Goal: Task Accomplishment & Management: Manage account settings

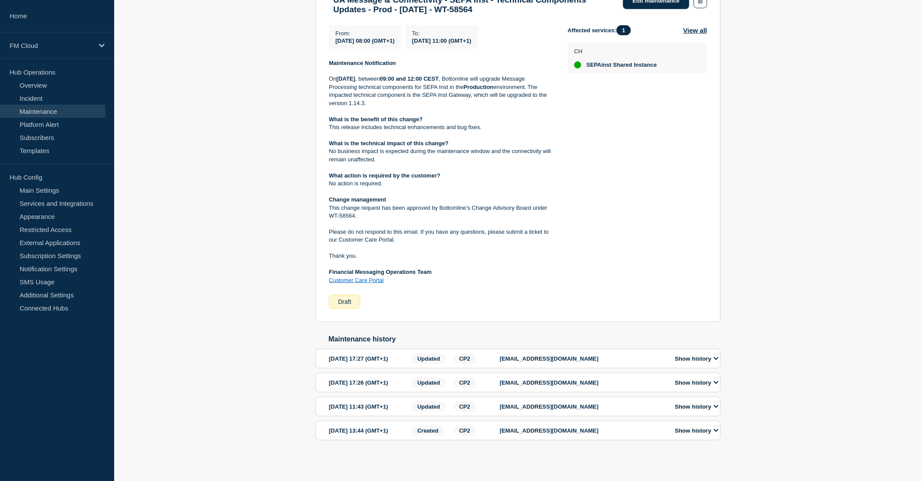
scroll to position [228, 0]
click at [561, 425] on div "carnaud@bottomline.com" at bounding box center [583, 430] width 166 height 10
click at [715, 428] on icon at bounding box center [716, 431] width 5 height 6
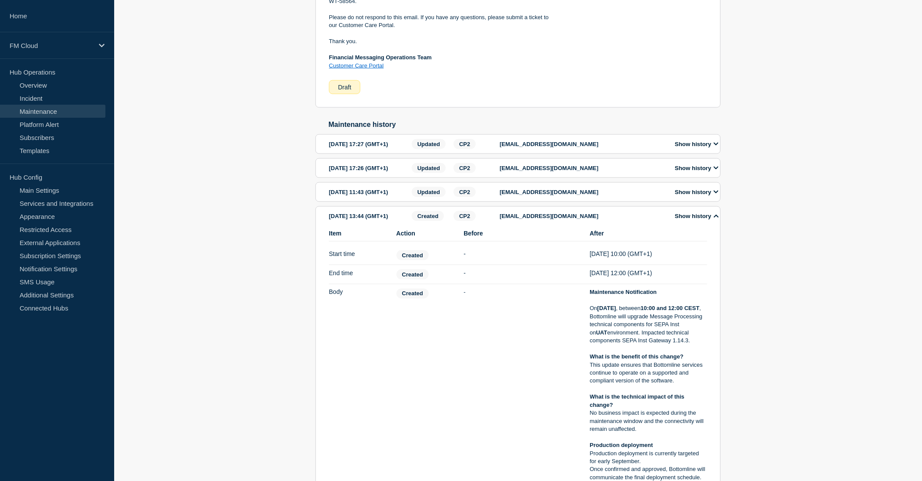
scroll to position [422, 0]
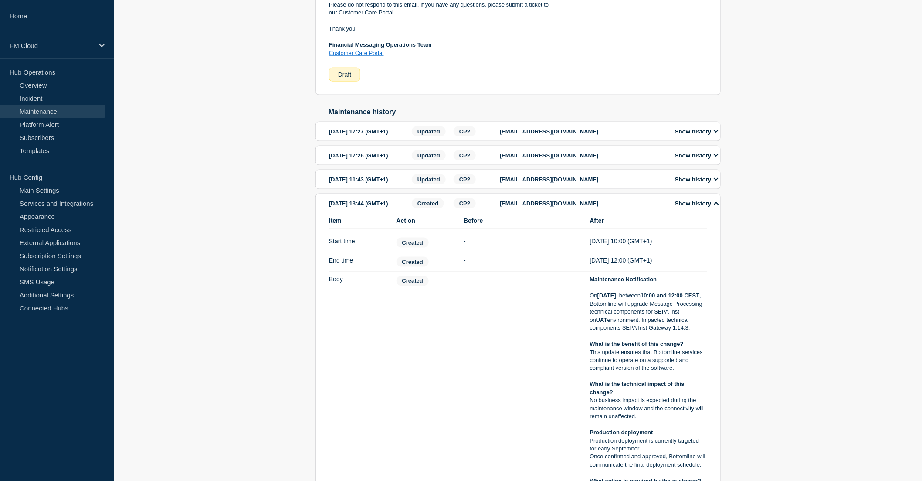
click at [684, 183] on button "Show history" at bounding box center [697, 179] width 49 height 7
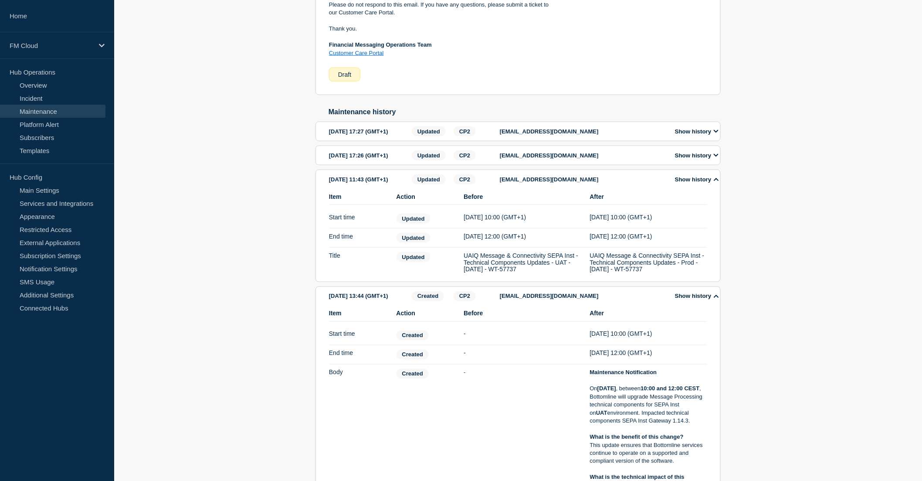
click at [684, 183] on button "Show history" at bounding box center [697, 179] width 49 height 7
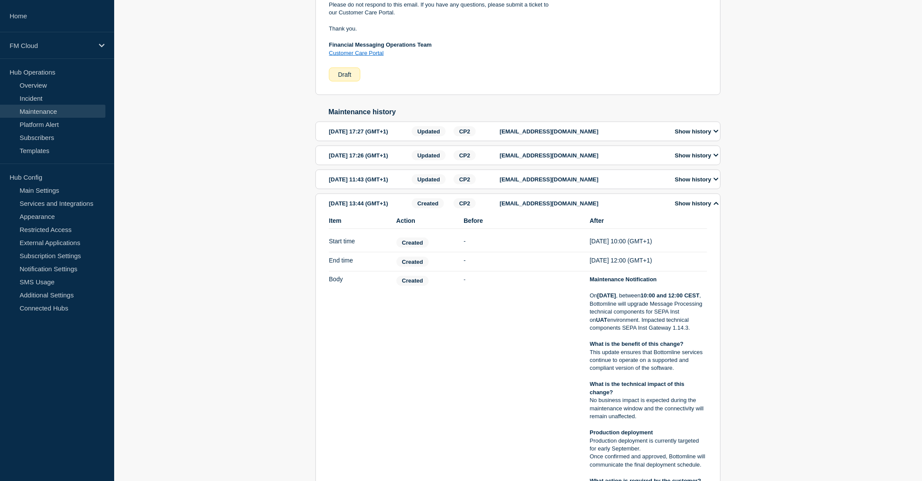
click at [691, 159] on button "Show history" at bounding box center [697, 155] width 49 height 7
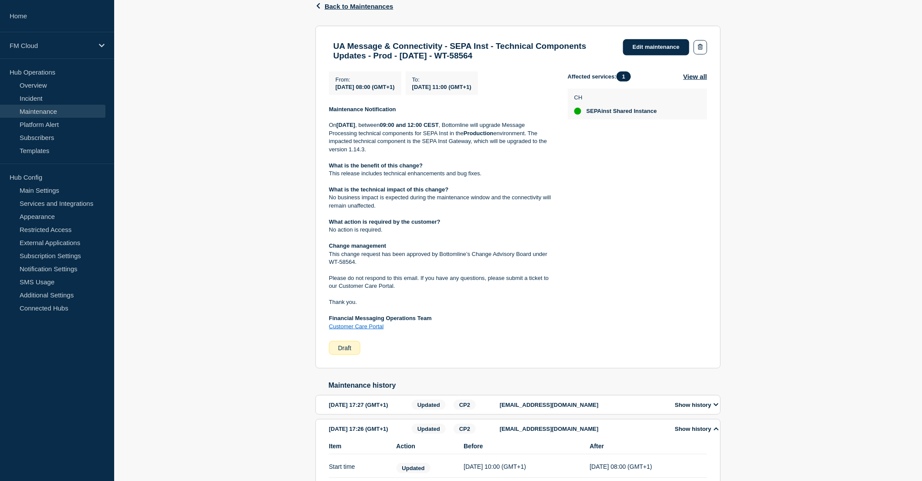
scroll to position [131, 0]
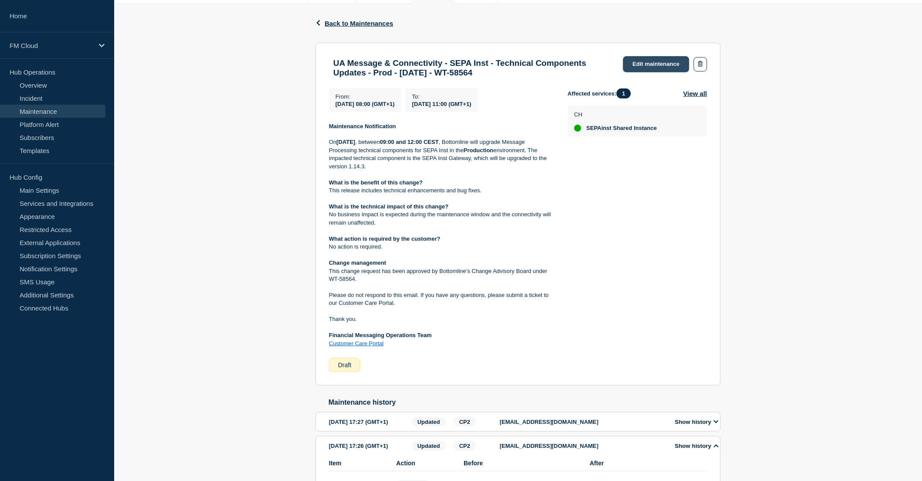
click at [647, 63] on link "Edit maintenance" at bounding box center [656, 64] width 66 height 16
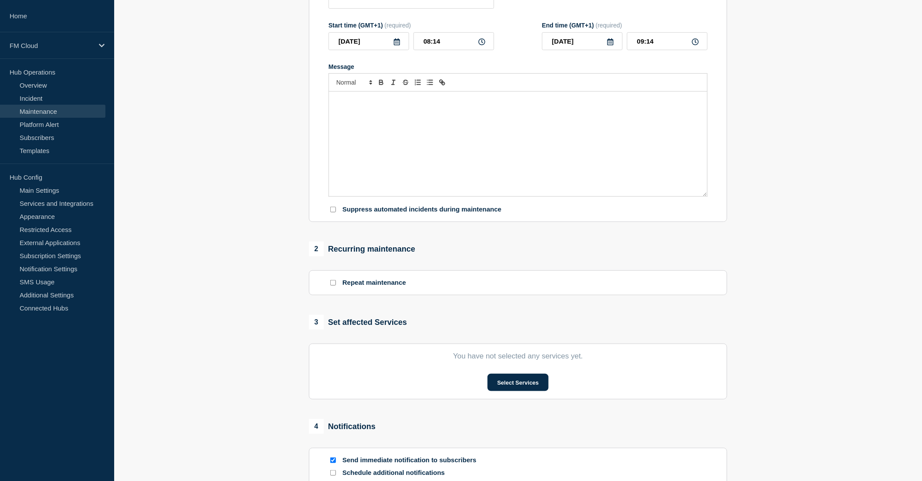
type input "UA Message & Connectivity - SEPA Inst - Technical Components Updates - Prod - 0…"
type input "2025-09-09"
type input "08:00"
type input "2025-09-09"
type input "11:00"
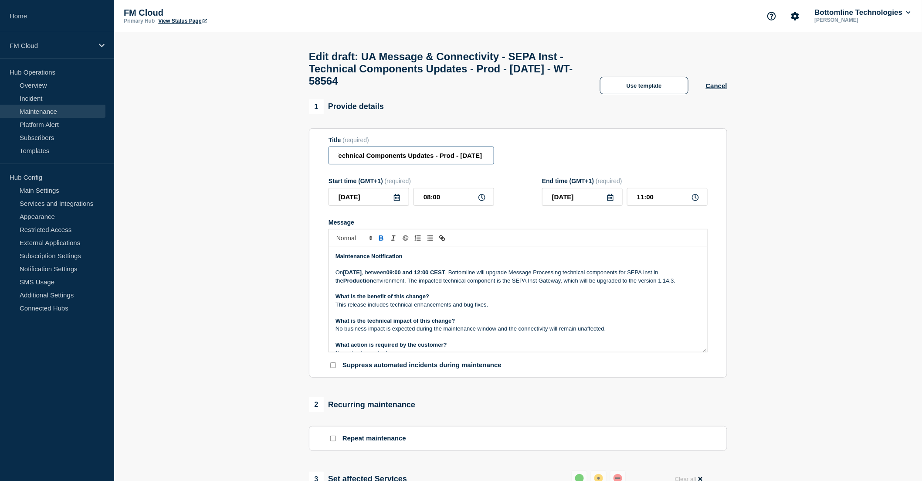
scroll to position [0, 183]
drag, startPoint x: 338, startPoint y: 162, endPoint x: 541, endPoint y: 160, distance: 203.2
click at [541, 160] on div "Title (required) UA Message & Connectivity - SEPA Inst - Technical Components U…" at bounding box center [518, 150] width 379 height 28
paste input "SEPAinst Gateway Release 1.14.3"
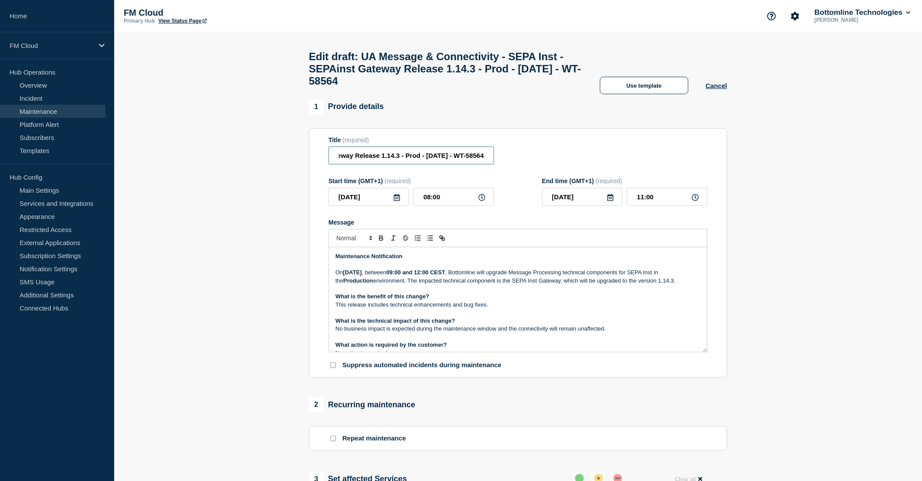
click at [403, 163] on input "UA Message & Connectivity - SEPA Inst - SEPAinst Gateway Release 1.14.3 - Prod …" at bounding box center [412, 155] width 166 height 18
drag, startPoint x: 395, startPoint y: 163, endPoint x: 331, endPoint y: 167, distance: 63.8
click at [331, 164] on input "UA Message & Connectivity - SEPA Inst - SEPAinst Gateway Release 1.14.3 - PROD …" at bounding box center [412, 155] width 166 height 18
click at [365, 162] on input "UA Message & Connectivity - SEPA Inst - SEPAinst Gateway Release 1.14.3 - PROD …" at bounding box center [412, 155] width 166 height 18
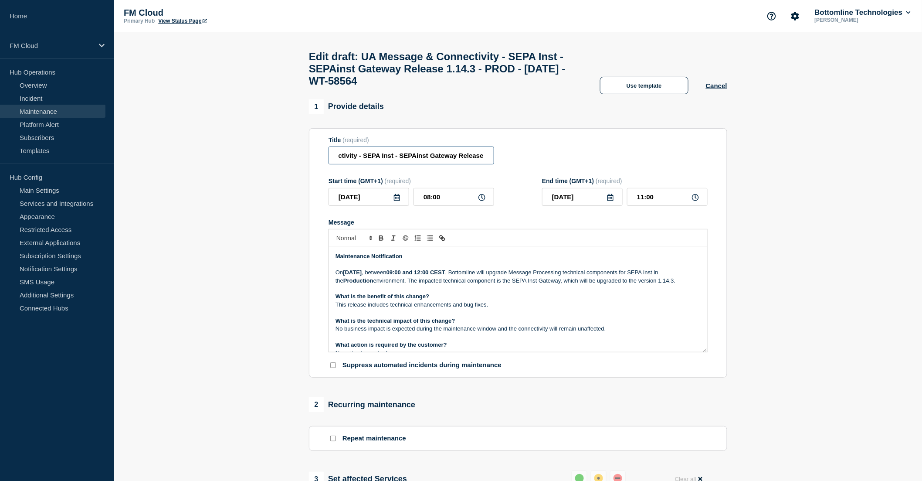
scroll to position [0, 192]
drag, startPoint x: 356, startPoint y: 166, endPoint x: 473, endPoint y: 164, distance: 117.3
click at [473, 164] on input "UA Message & Connectivity - SEPA Inst - SEPAinst Gateway Release 1.14.3 - PROD …" at bounding box center [412, 155] width 166 height 18
type input "UA Message & Connectivity - SEPA Inst - SEPAinst Gateway Release 1.14.3 - PROD …"
click at [533, 293] on p "Message" at bounding box center [518, 289] width 365 height 8
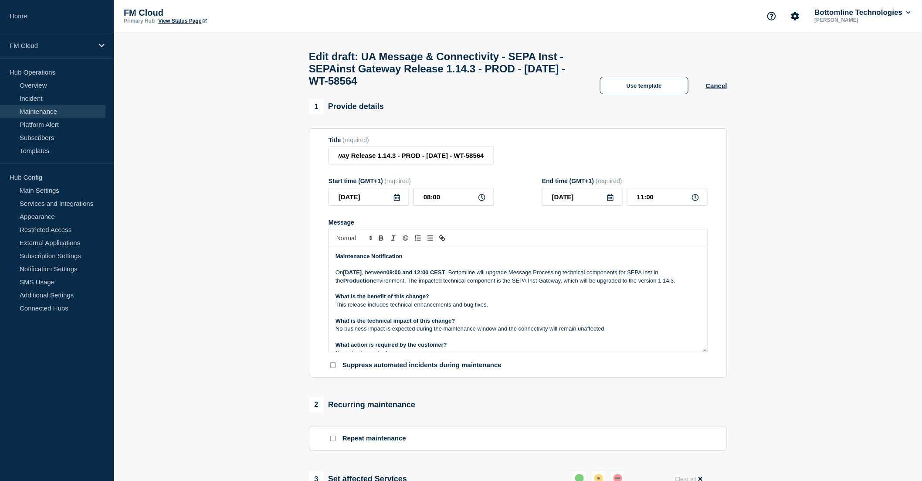
scroll to position [0, 0]
click at [419, 299] on strong "What is the benefit of this change?" at bounding box center [383, 296] width 94 height 7
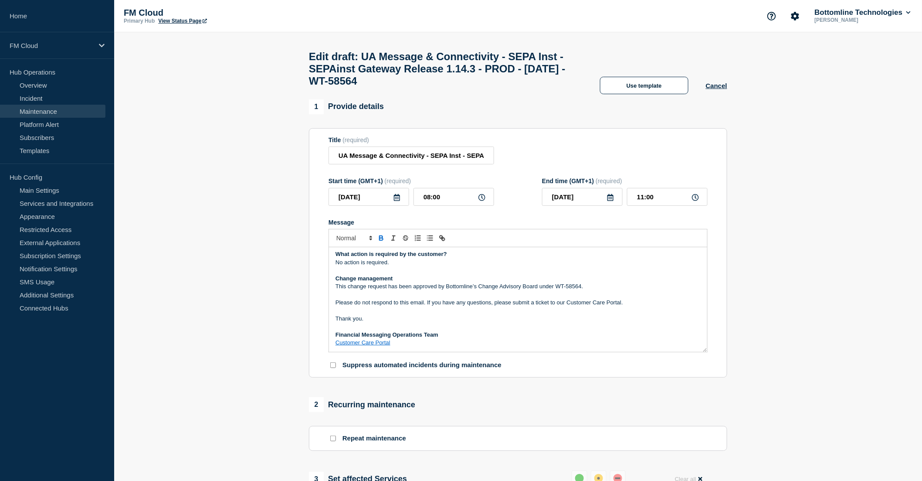
click at [809, 116] on section "1 Provide details Title (required) UA Message & Connectivity - SEPA Inst - SEPA…" at bounding box center [518, 424] width 808 height 651
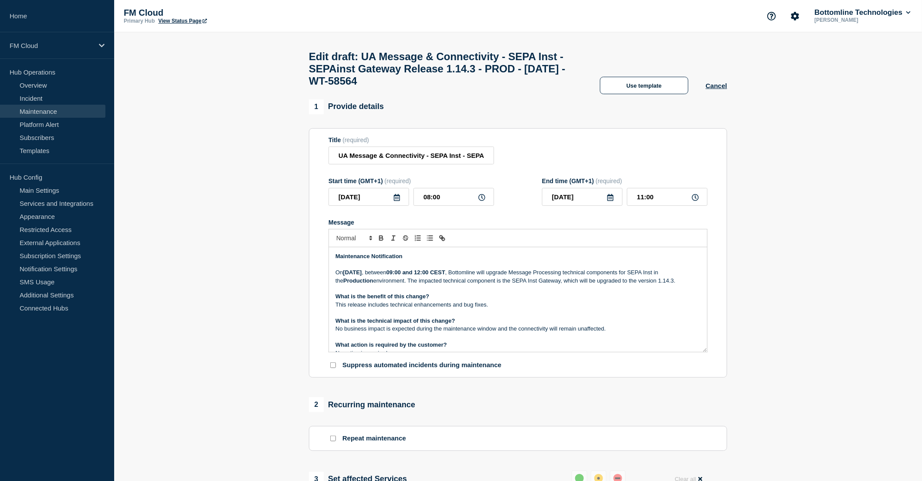
scroll to position [99, 0]
